Goal: Use online tool/utility: Utilize a website feature to perform a specific function

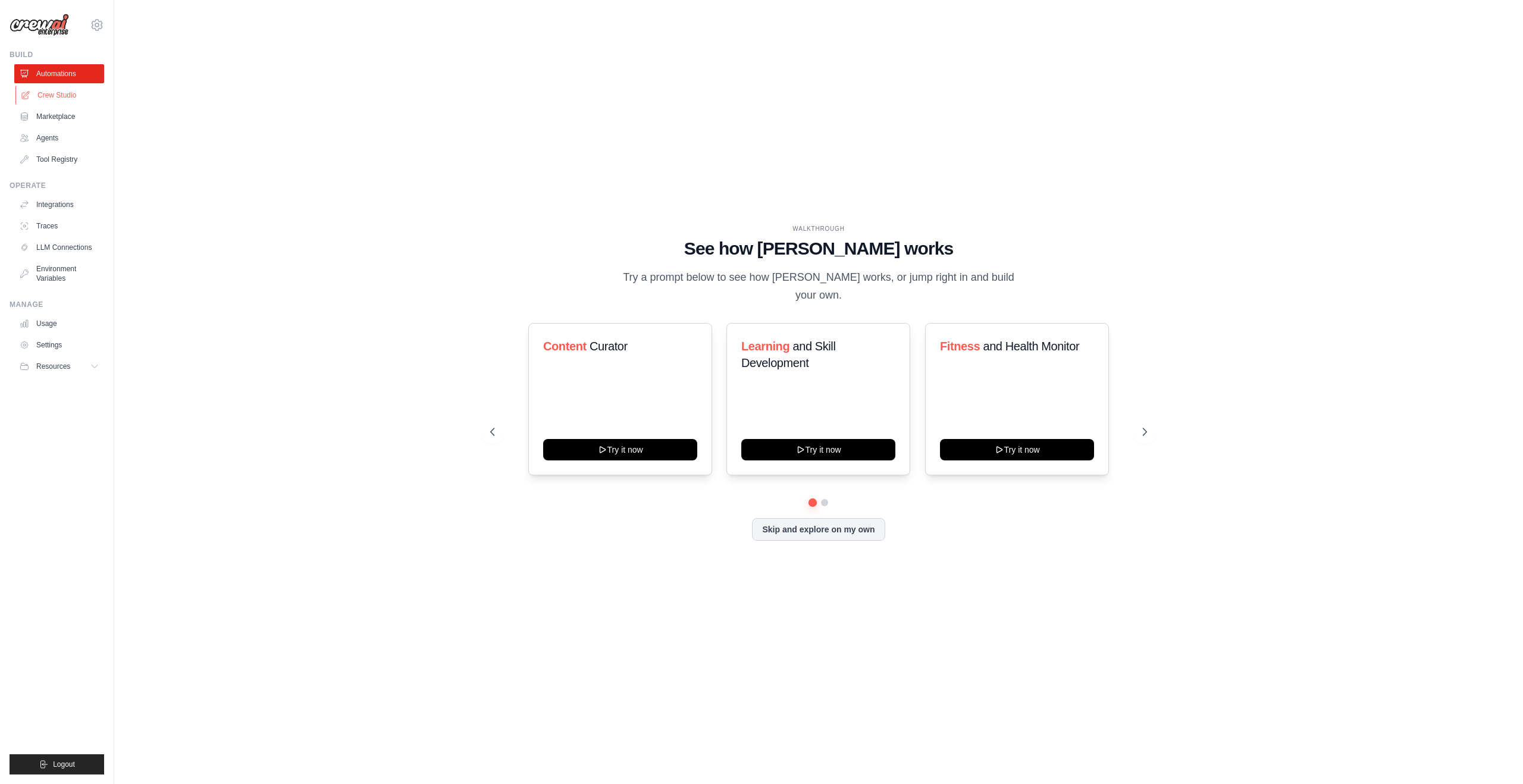
click at [74, 90] on link "Crew Studio" at bounding box center [60, 95] width 90 height 19
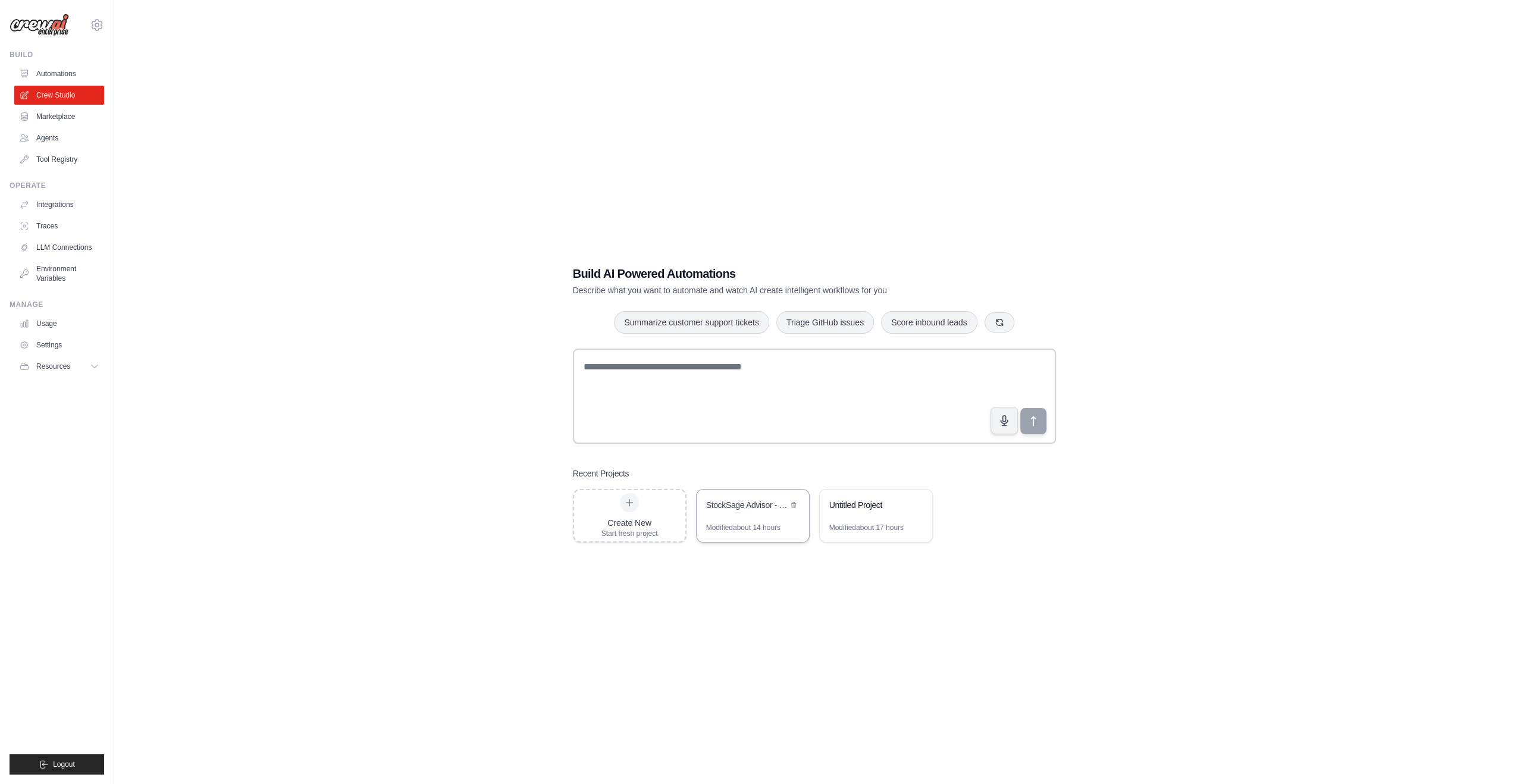
click at [761, 514] on div "StockSage Advisor - Multi-Agent Investment Analysis System" at bounding box center [752, 505] width 112 height 34
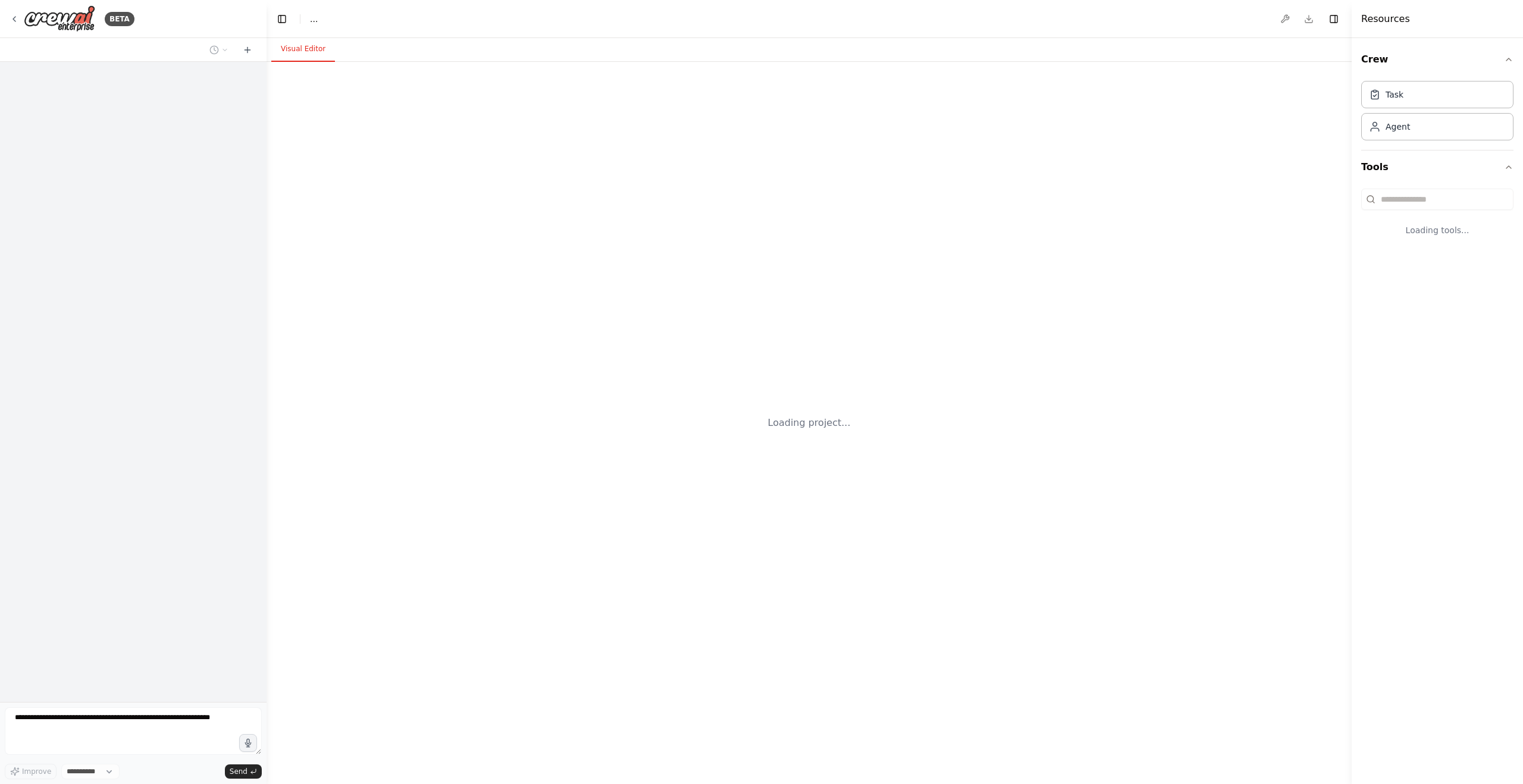
select select "****"
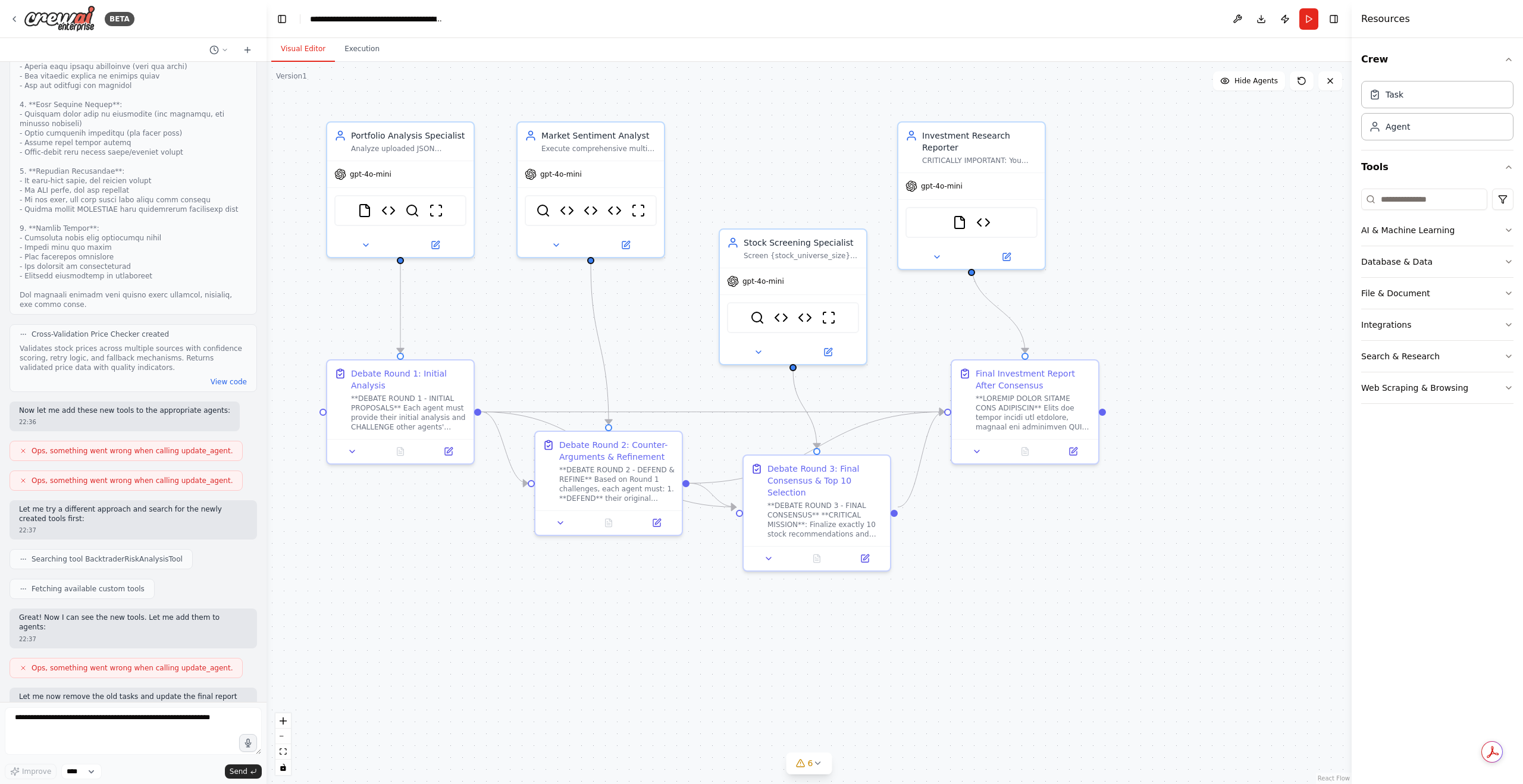
scroll to position [13795, 0]
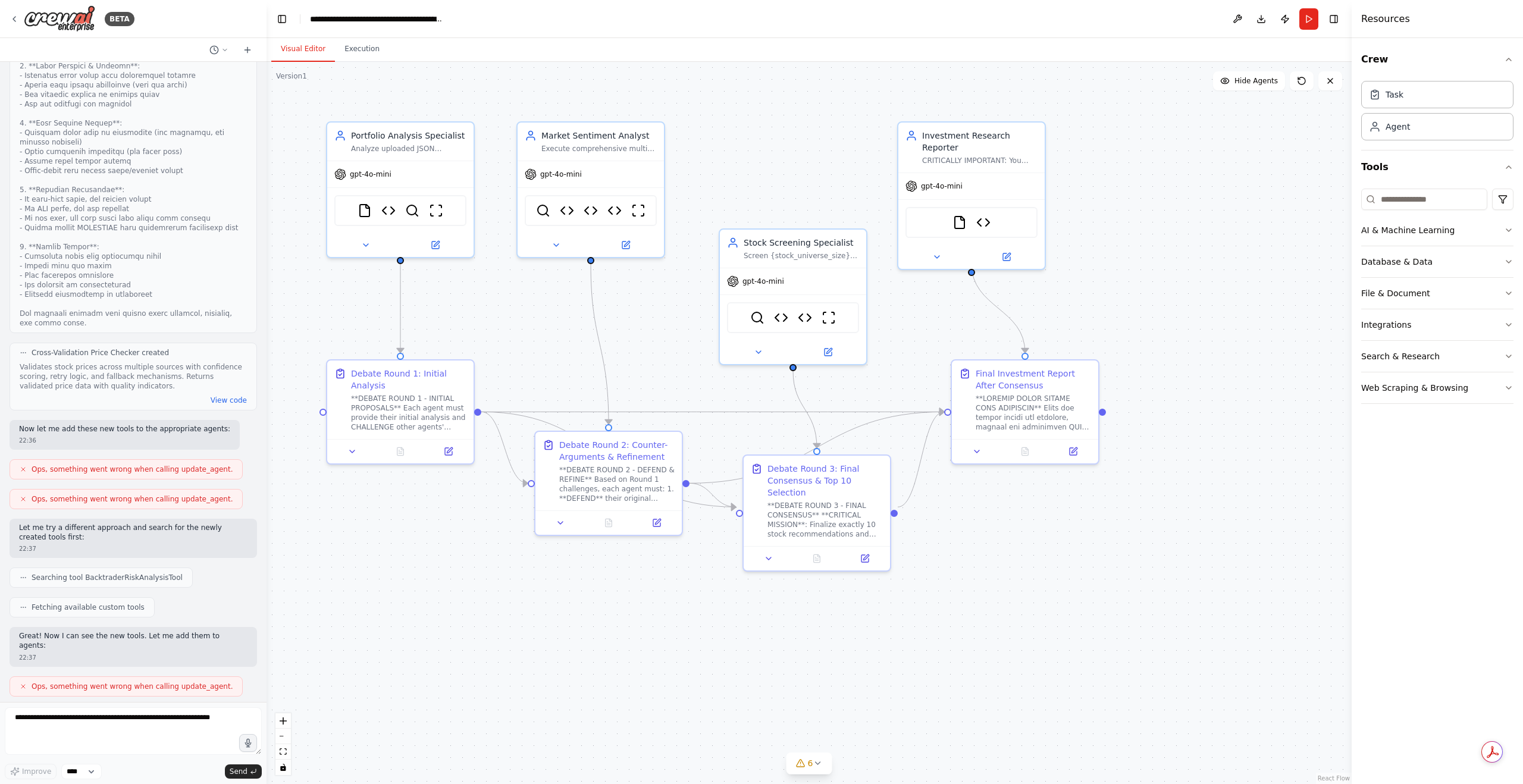
drag, startPoint x: 175, startPoint y: 671, endPoint x: 6, endPoint y: 559, distance: 202.7
click at [6, 559] on div "Hello! I'm the CrewAI assistant. What kind of automation do you want to build? …" at bounding box center [133, 382] width 267 height 640
copy div "✅ Successfully Implemented Components: 1. Multi-Agent Debate Loop Mechanism ✅ 3…"
click at [808, 769] on button "6" at bounding box center [809, 763] width 46 height 22
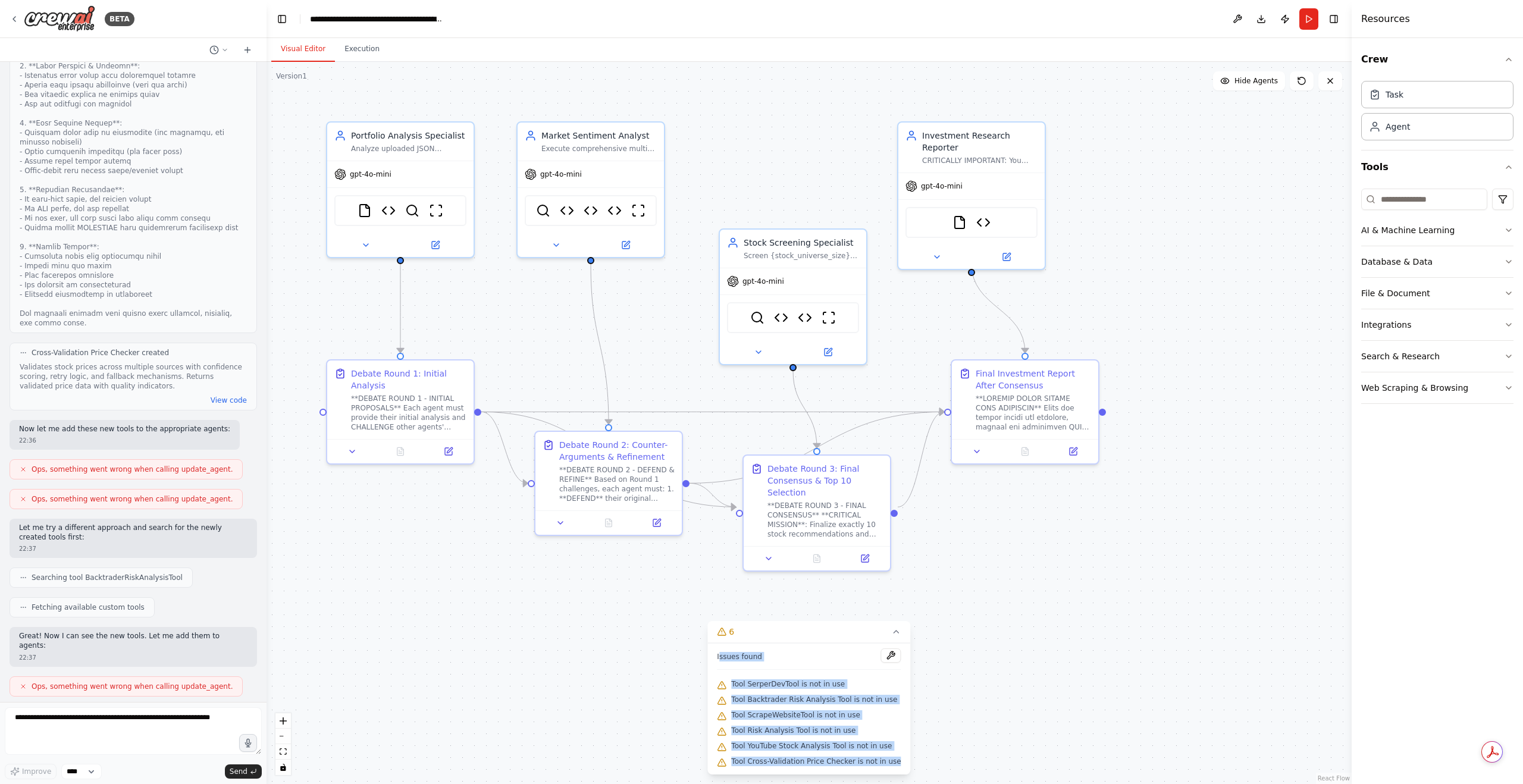
drag, startPoint x: 728, startPoint y: 654, endPoint x: 899, endPoint y: 774, distance: 208.9
click at [899, 774] on div "6 Issues found Tool SerperDevTool is not in use Tool Backtrader Risk Analysis T…" at bounding box center [808, 697] width 203 height 153
click at [797, 722] on div "Tool ScrapeWebsiteTool is not in use" at bounding box center [809, 715] width 184 height 15
drag, startPoint x: 726, startPoint y: 657, endPoint x: 897, endPoint y: 770, distance: 205.0
click at [897, 770] on div "Issues found Tool SerperDevTool is not in use Tool Backtrader Risk Analysis Too…" at bounding box center [808, 708] width 203 height 131
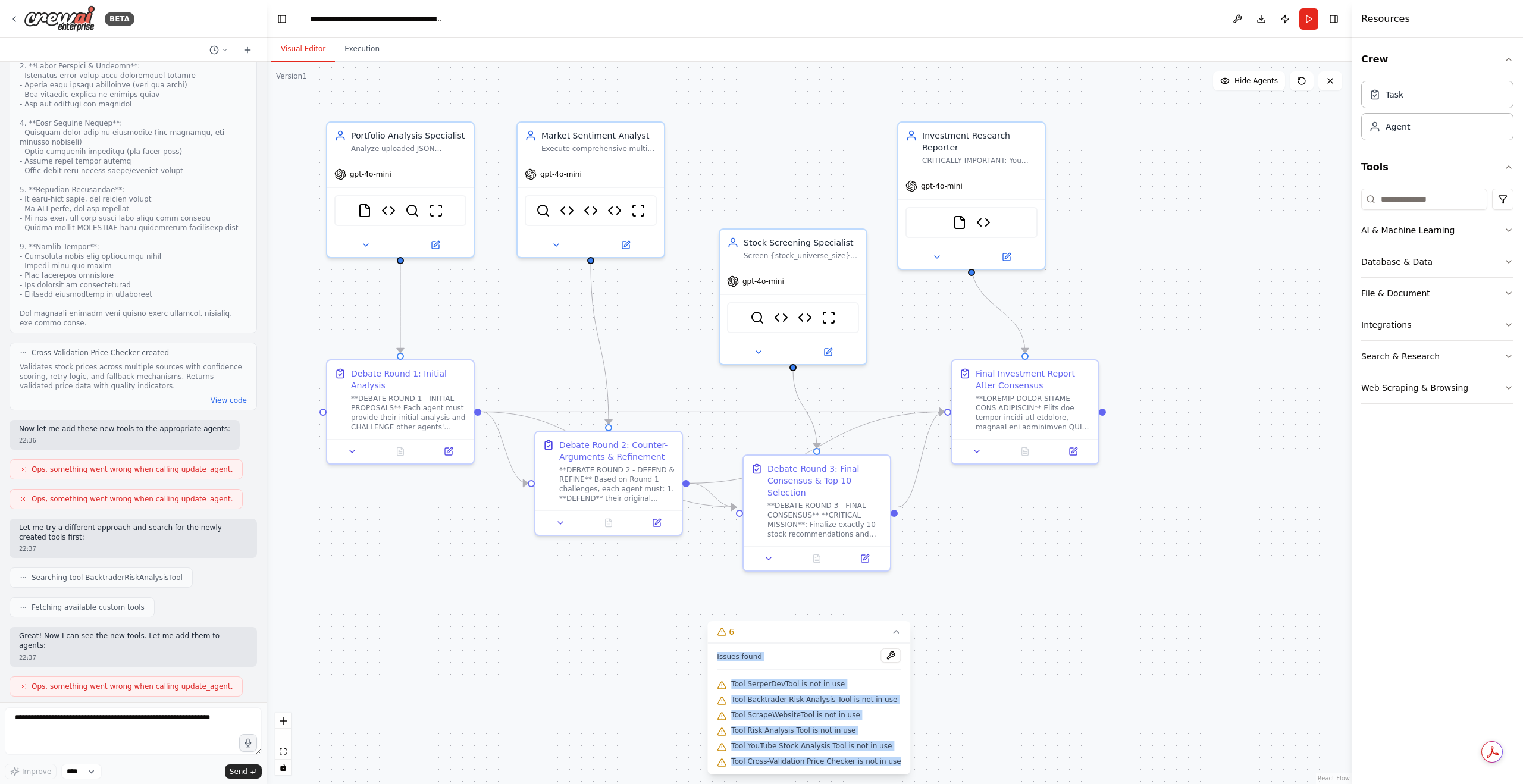
copy div "Issues found Tool SerperDevTool is not in use Tool Backtrader Risk Analysis Too…"
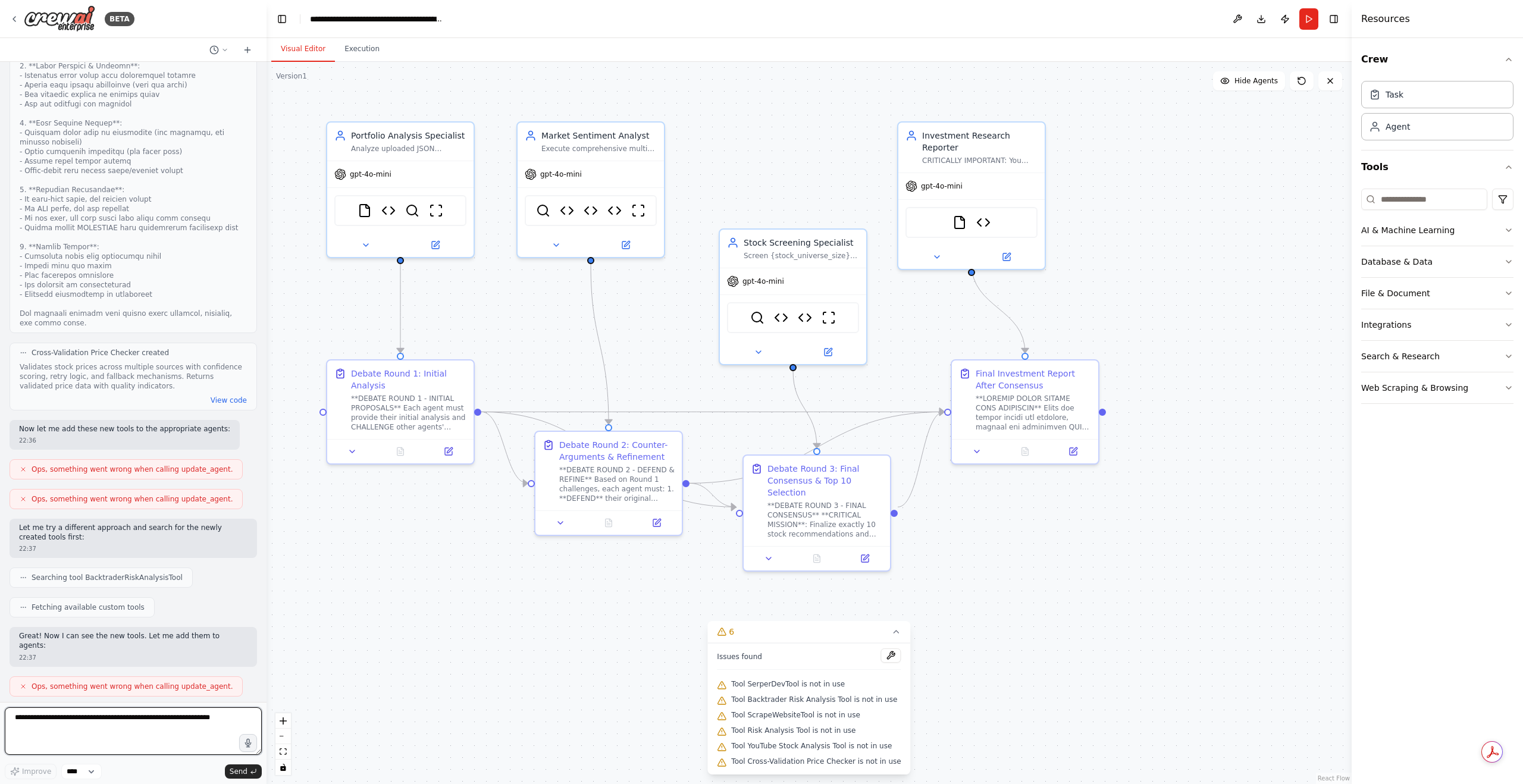
click at [124, 720] on textarea at bounding box center [133, 730] width 257 height 47
paste textarea "**********"
click at [15, 719] on textarea "**********" at bounding box center [133, 730] width 257 height 47
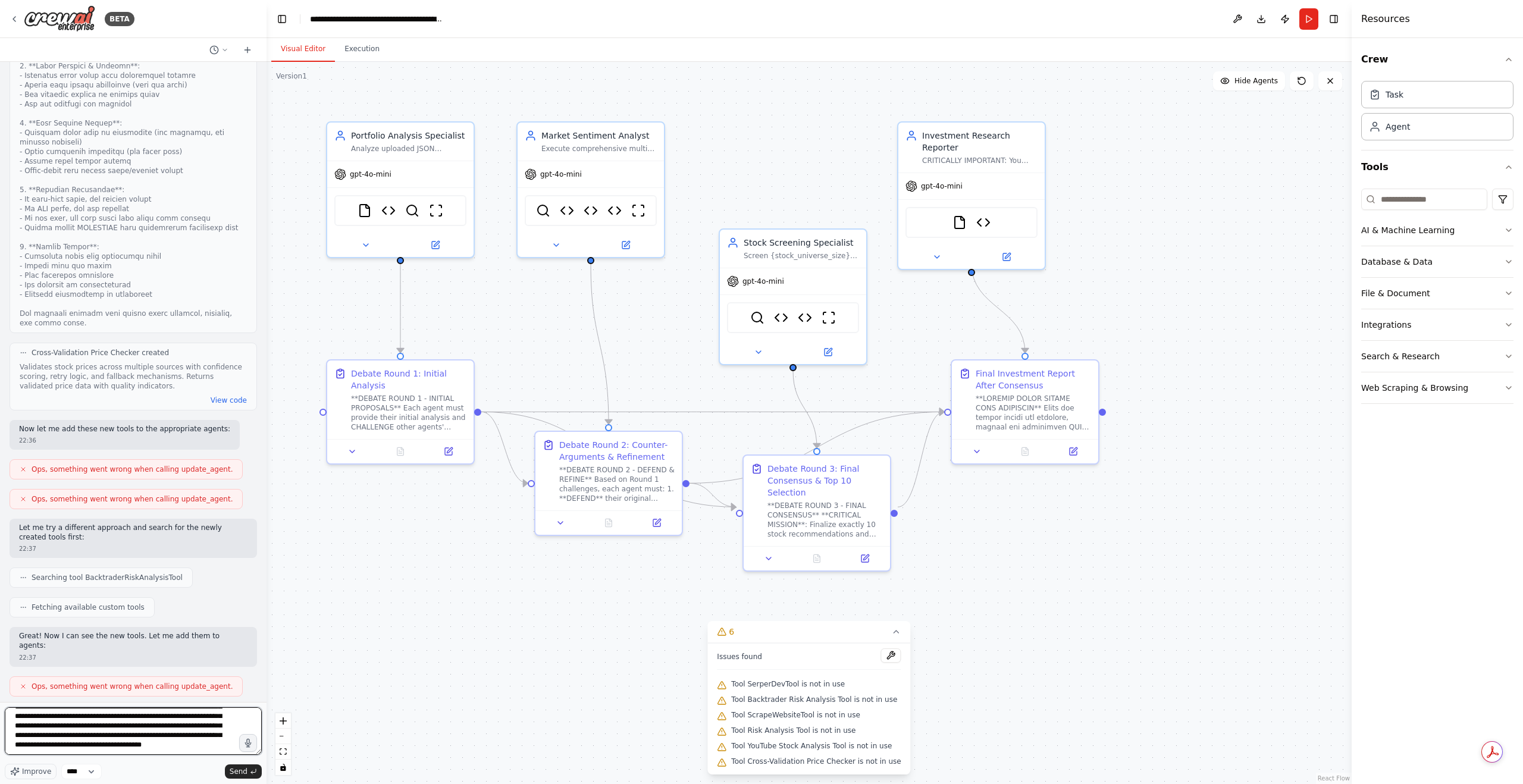
click at [213, 753] on textarea "**********" at bounding box center [133, 730] width 257 height 47
click at [22, 720] on textarea "**********" at bounding box center [133, 730] width 257 height 47
type textarea "**********"
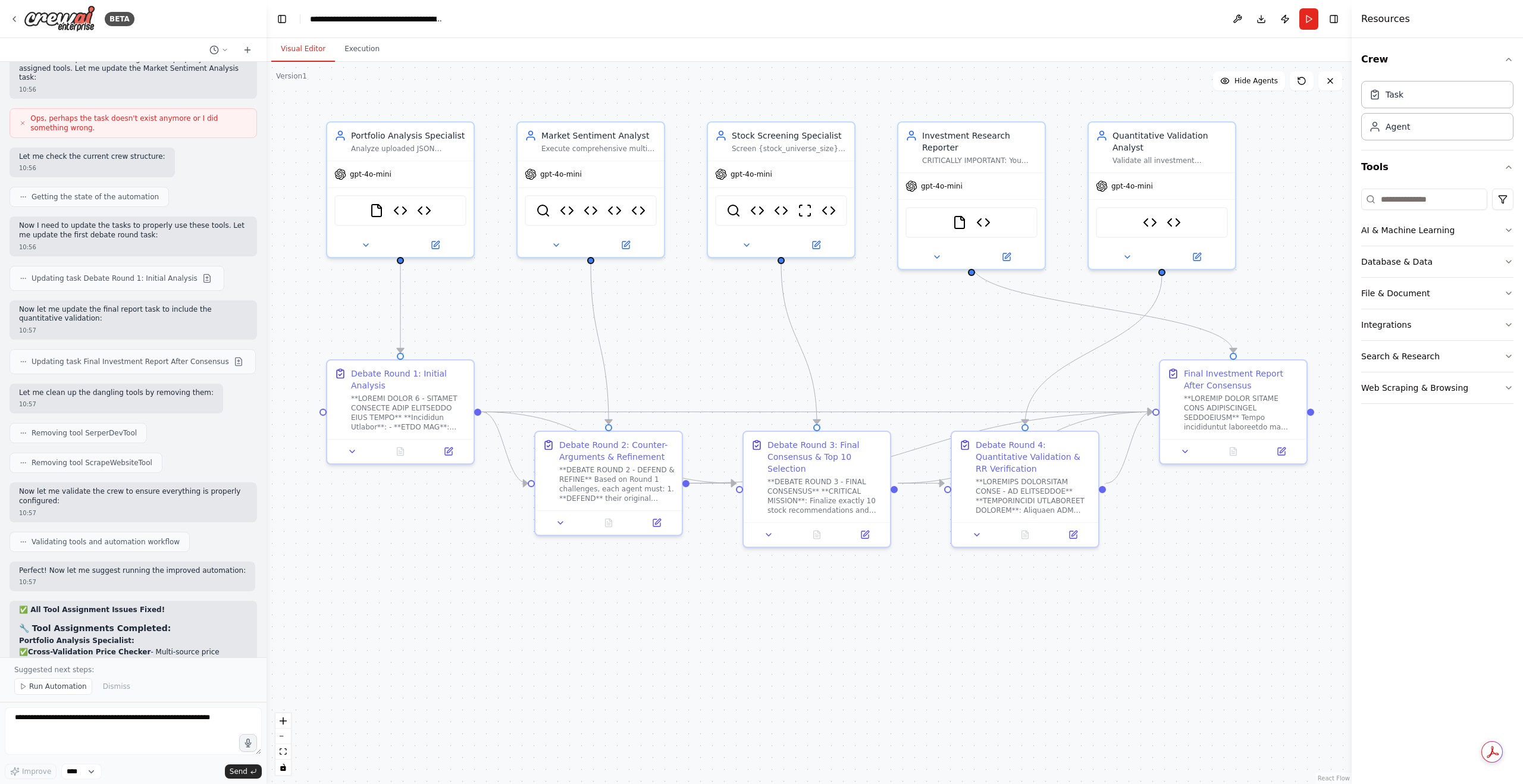
scroll to position [16025, 0]
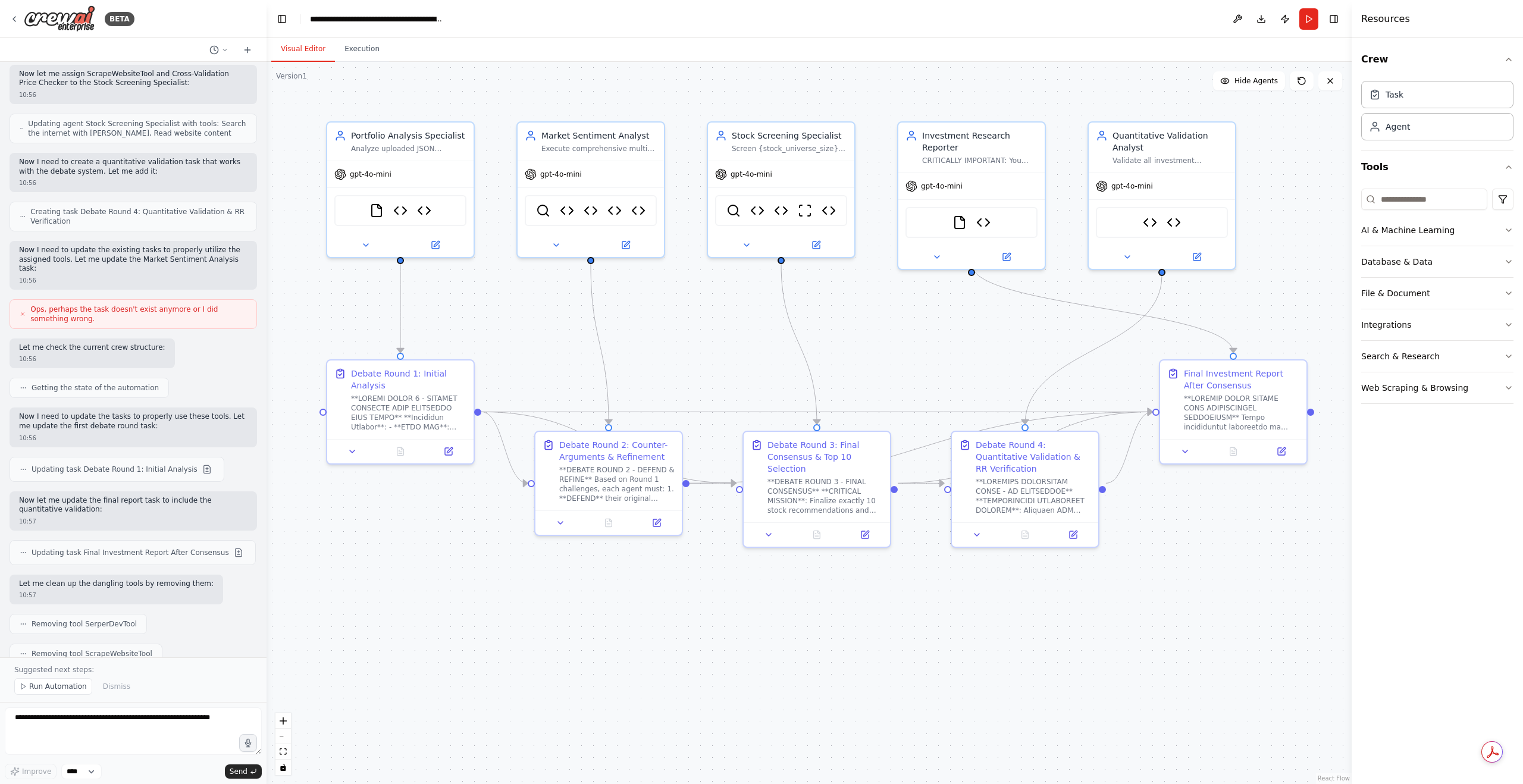
drag, startPoint x: 131, startPoint y: 629, endPoint x: 18, endPoint y: 240, distance: 405.1
copy div "✅ All Tool Assignment Issues Fixed! 🔧 Tool Assignments Completed: Portfolio Ana…"
click at [1307, 22] on button "Run" at bounding box center [1308, 19] width 19 height 22
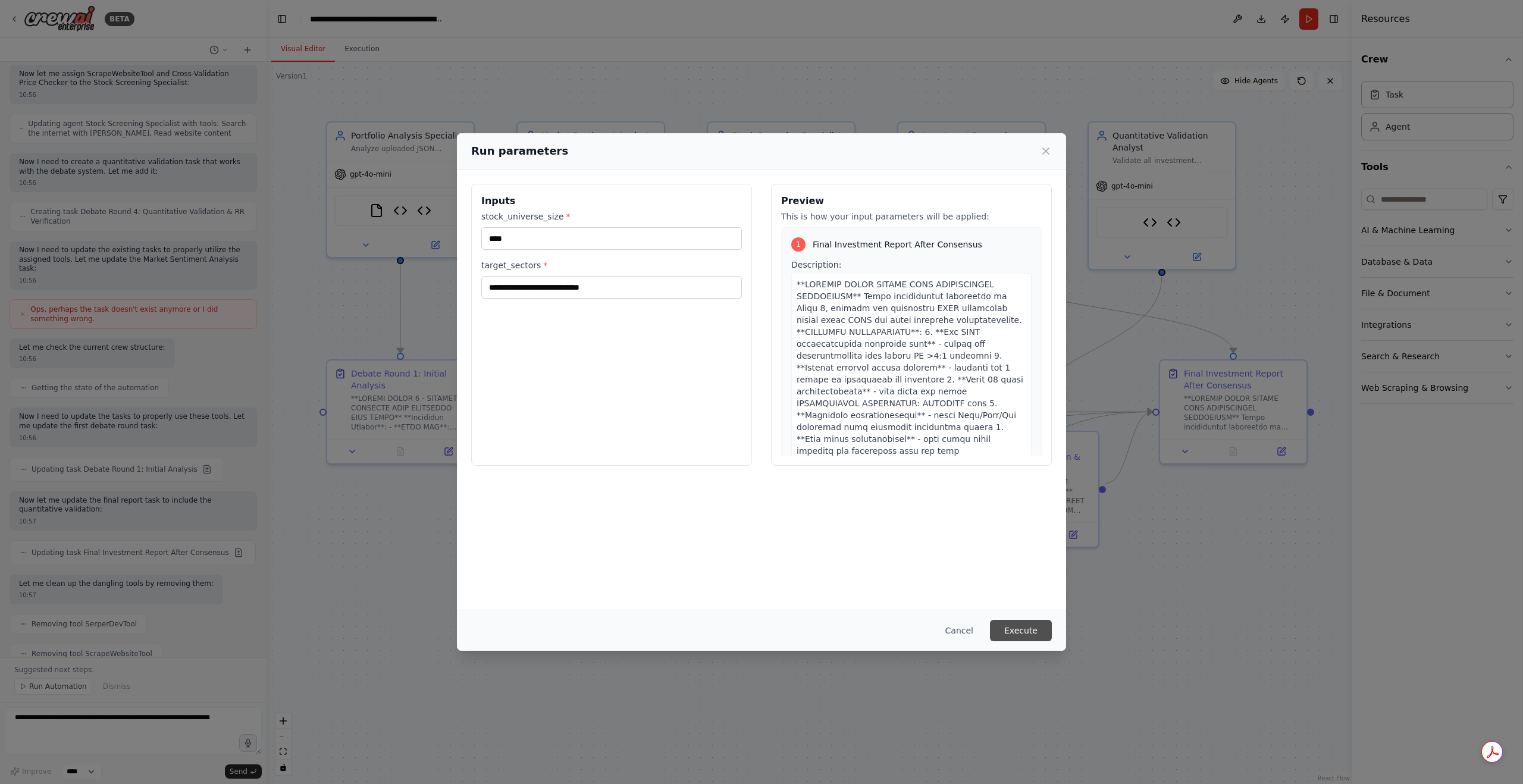
click at [1027, 630] on button "Execute" at bounding box center [1021, 630] width 62 height 22
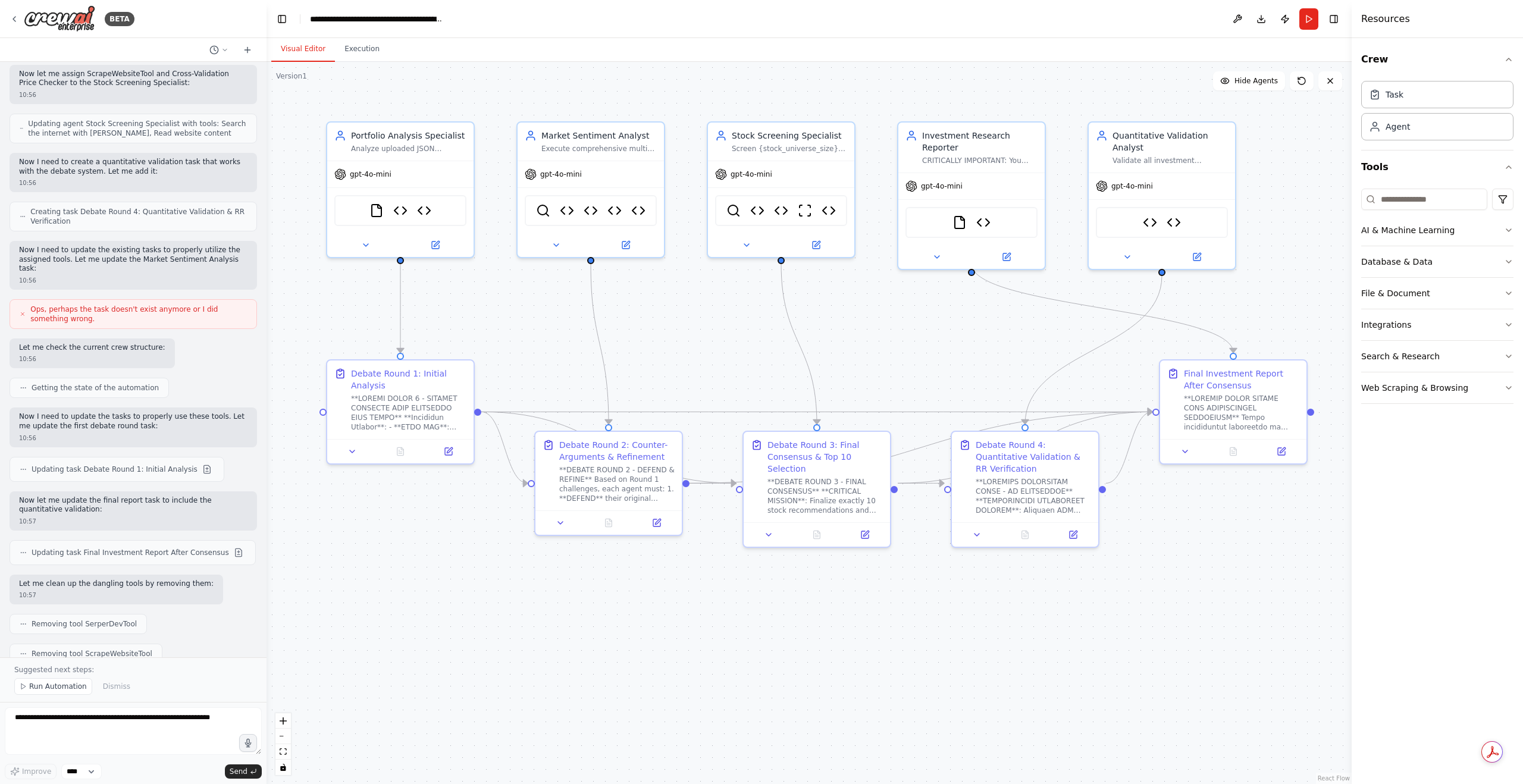
click at [594, 610] on div ".deletable-edge-delete-btn { width: 20px; height: 20px; border: 0px solid #ffff…" at bounding box center [809, 423] width 1085 height 722
click at [1309, 17] on button "Run" at bounding box center [1308, 19] width 19 height 22
click at [371, 49] on button "Execution" at bounding box center [362, 48] width 54 height 25
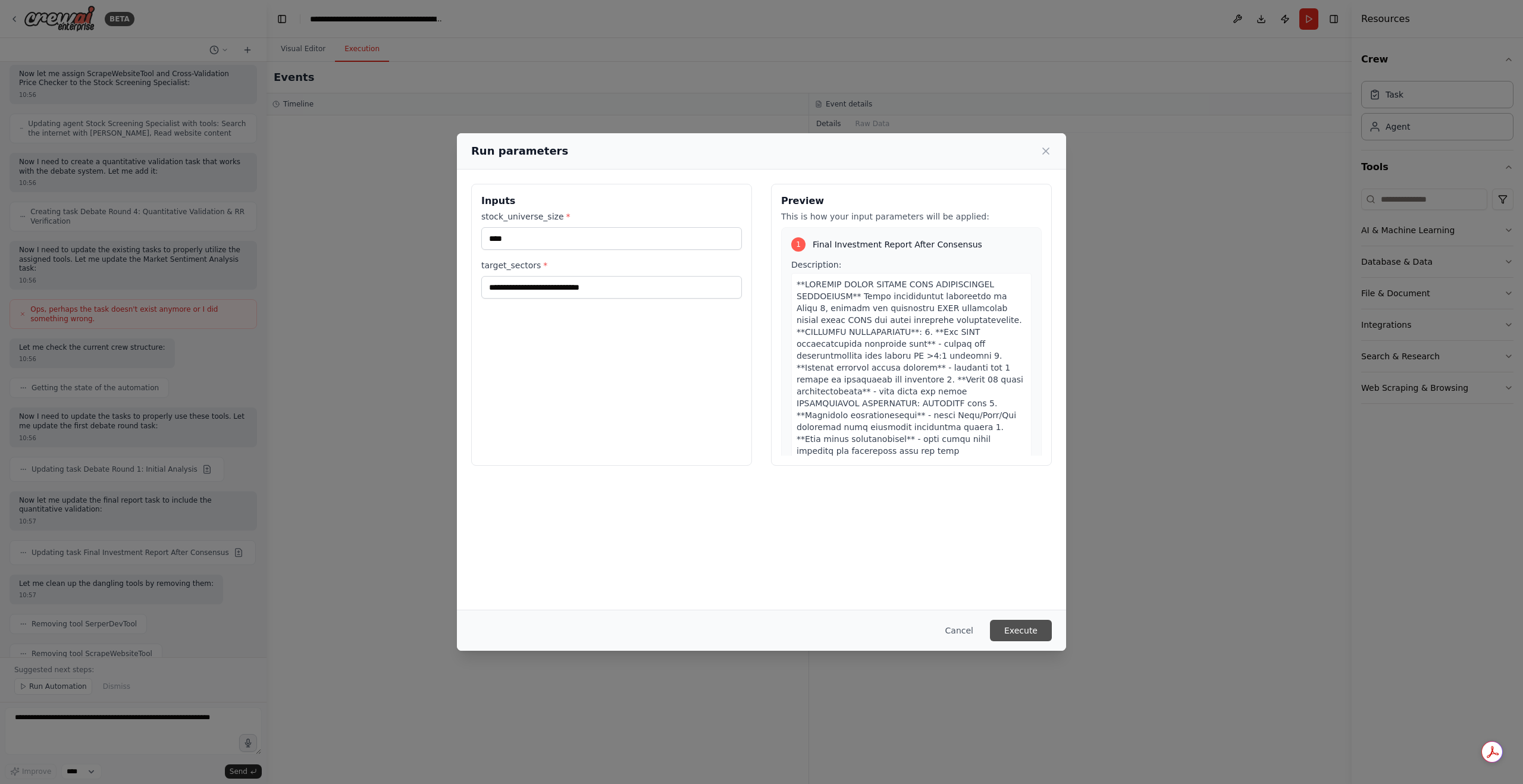
click at [1031, 632] on button "Execute" at bounding box center [1021, 630] width 62 height 22
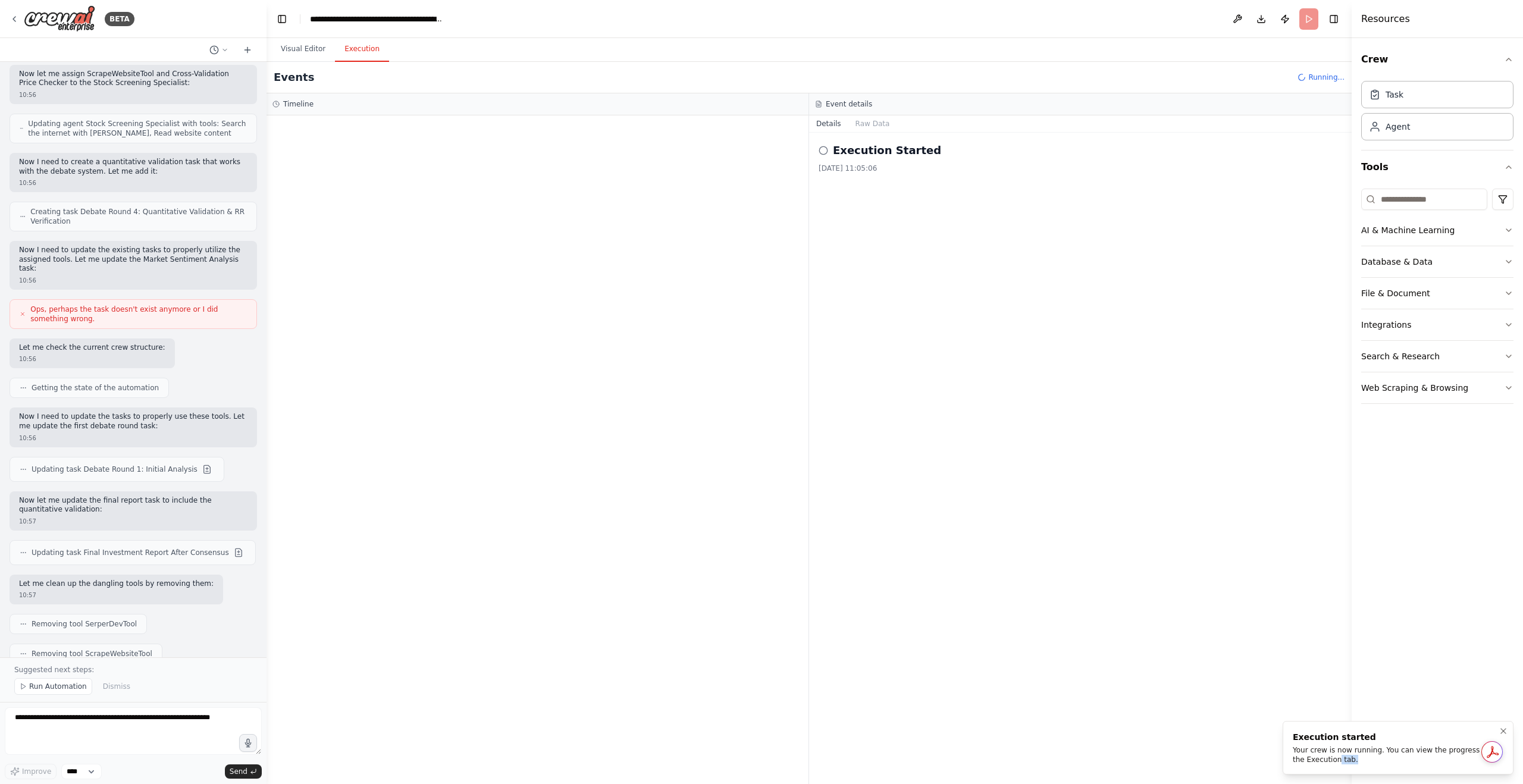
drag, startPoint x: 1345, startPoint y: 763, endPoint x: 1322, endPoint y: 759, distance: 23.3
click at [1323, 759] on div "Your crew is now running. You can view the progress in the Execution tab." at bounding box center [1395, 754] width 206 height 19
click at [1181, 683] on div "Execution Started 30/08/2025, 11:05:06" at bounding box center [1080, 458] width 543 height 651
click at [322, 52] on button "Visual Editor" at bounding box center [303, 48] width 64 height 25
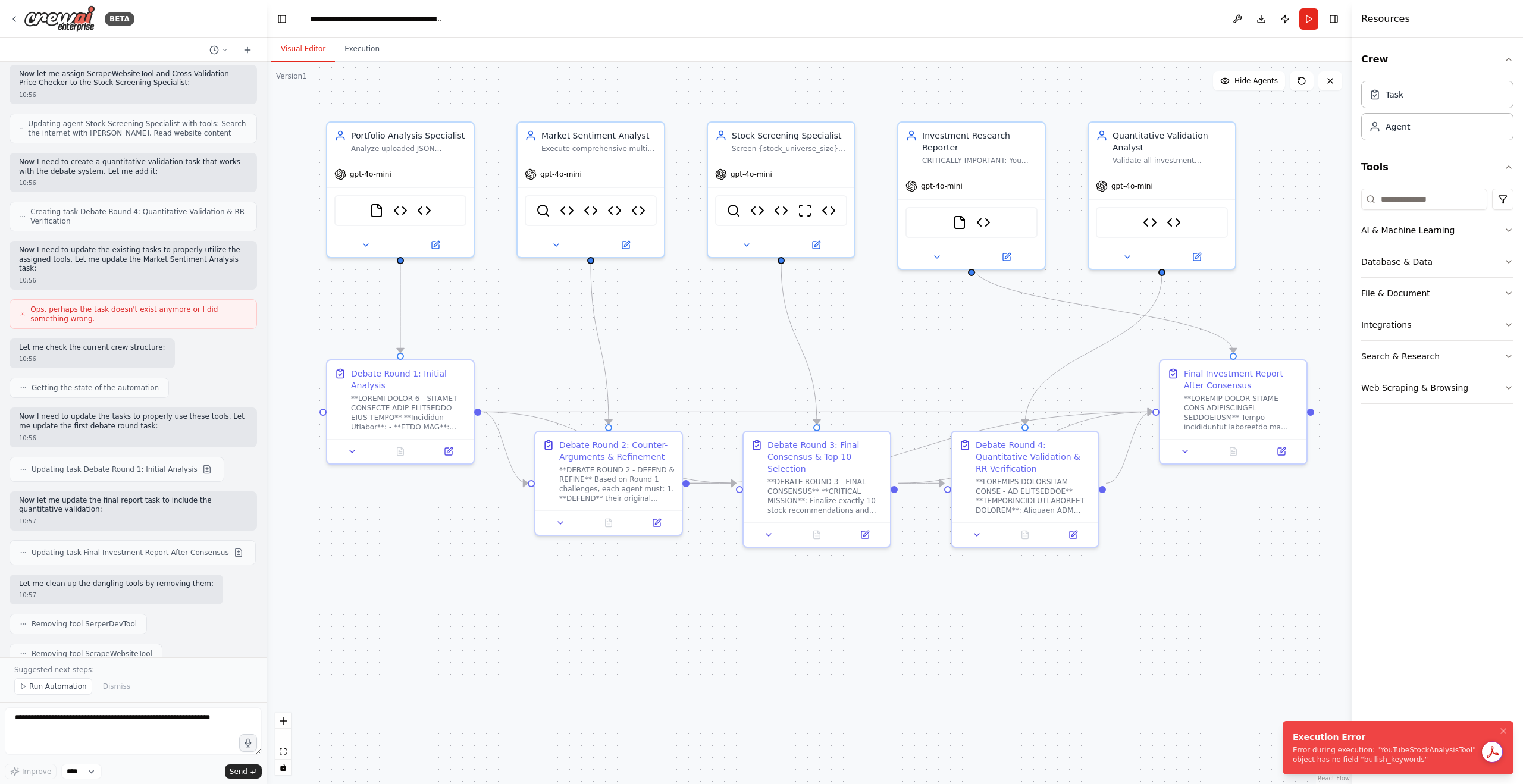
drag, startPoint x: 1379, startPoint y: 765, endPoint x: 1295, endPoint y: 756, distance: 84.5
click at [1295, 756] on li "Execution Error Error during execution: "YouTubeStockAnalysisTool" object has n…" at bounding box center [1397, 747] width 230 height 54
drag, startPoint x: 1375, startPoint y: 759, endPoint x: 1292, endPoint y: 753, distance: 83.2
click at [1292, 753] on li "Execution Error Error during execution: "YouTubeStockAnalysisTool" object has n…" at bounding box center [1397, 747] width 230 height 54
copy div "Error during execution: "YouTubeStockAnalysisTool" object has no field "bullish…"
